Goal: Information Seeking & Learning: Learn about a topic

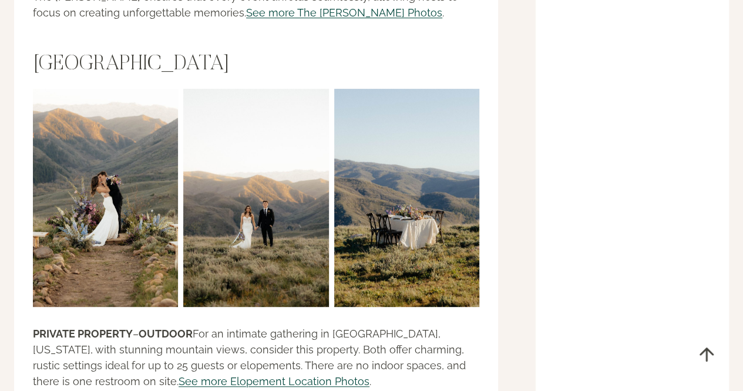
scroll to position [2378, 0]
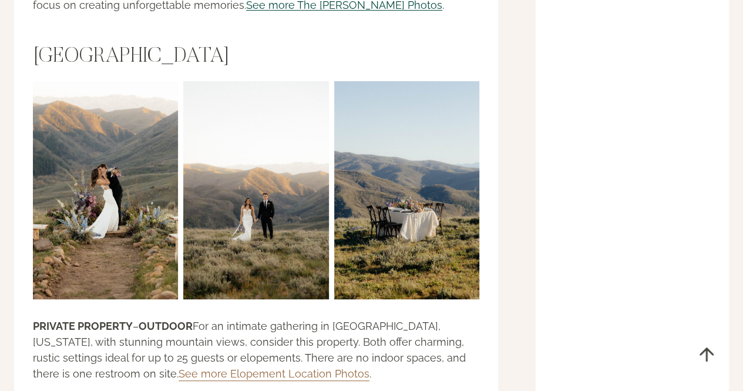
click at [179, 367] on link "See more Elopement Location Photos" at bounding box center [274, 373] width 191 height 12
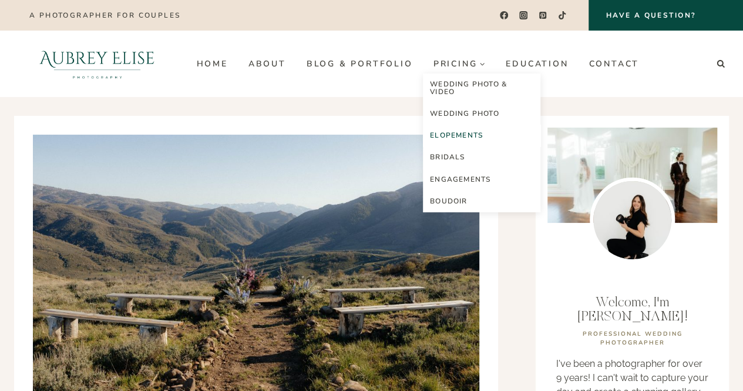
click at [462, 137] on link "Elopements" at bounding box center [481, 135] width 117 height 22
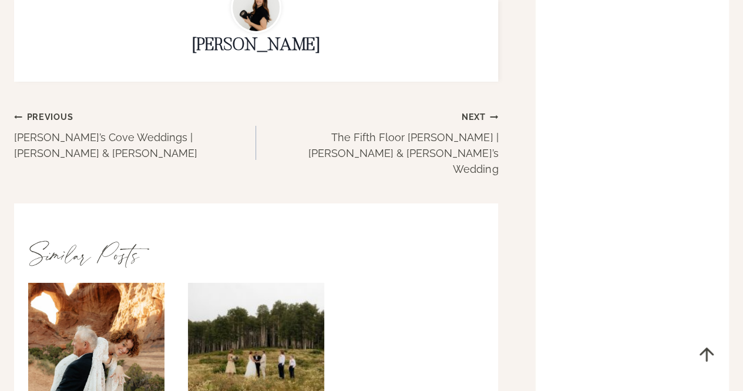
scroll to position [4263, 0]
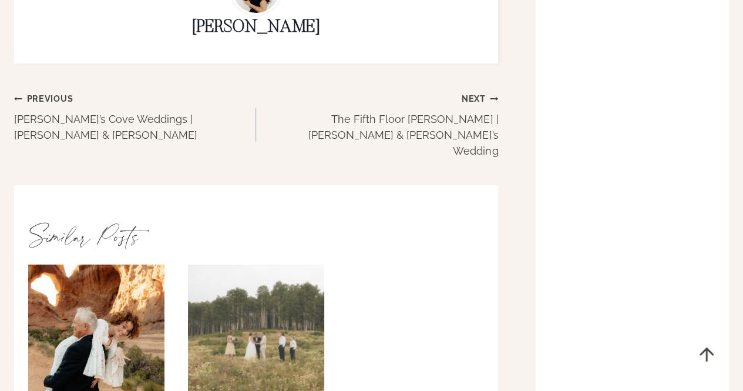
click at [290, 263] on img "A Beautiful Guardsman Pass Elopement: Michelle & Matt’s Heartfelt Park City Elo…" at bounding box center [256, 332] width 139 height 139
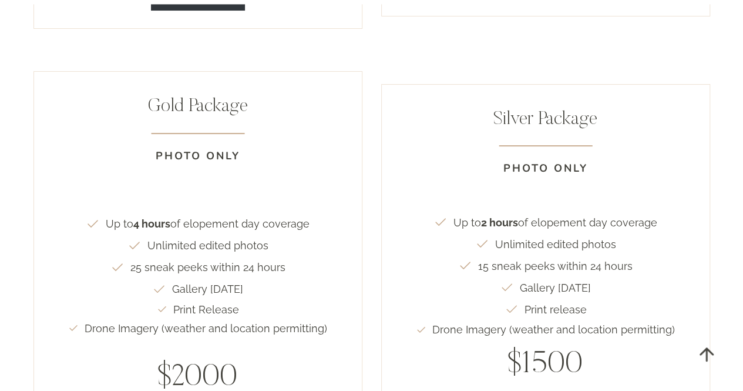
scroll to position [2297, 0]
